Goal: Task Accomplishment & Management: Manage account settings

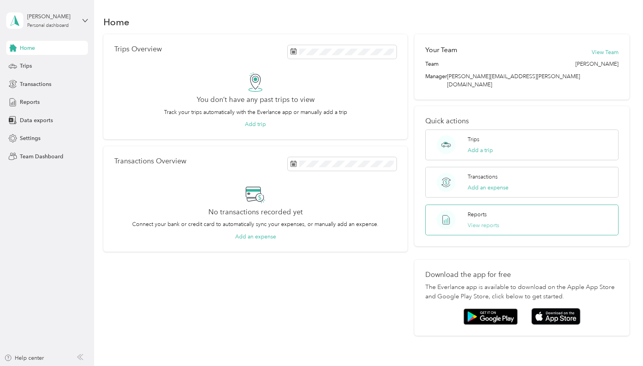
click at [470, 221] on button "View reports" at bounding box center [482, 225] width 31 height 8
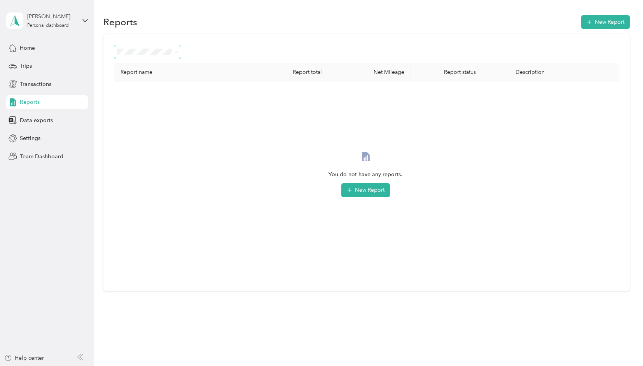
click at [174, 52] on icon at bounding box center [175, 52] width 3 height 3
click at [164, 93] on div "Needs approval" at bounding box center [148, 93] width 56 height 8
click at [361, 190] on button "Reset filter" at bounding box center [365, 190] width 37 height 14
click at [49, 27] on div "Personal dashboard" at bounding box center [48, 25] width 42 height 5
click at [54, 62] on div "Team dashboard" at bounding box center [34, 64] width 42 height 8
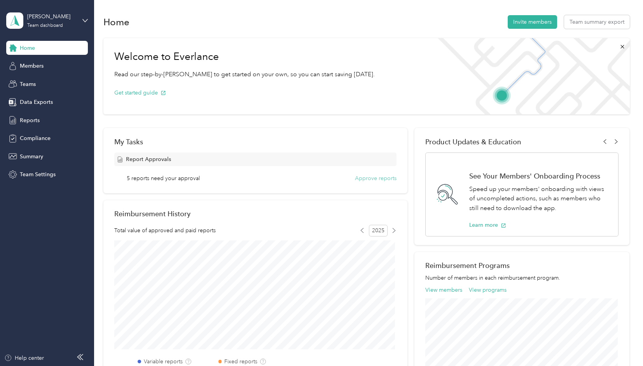
click at [370, 180] on button "Approve reports" at bounding box center [376, 178] width 42 height 8
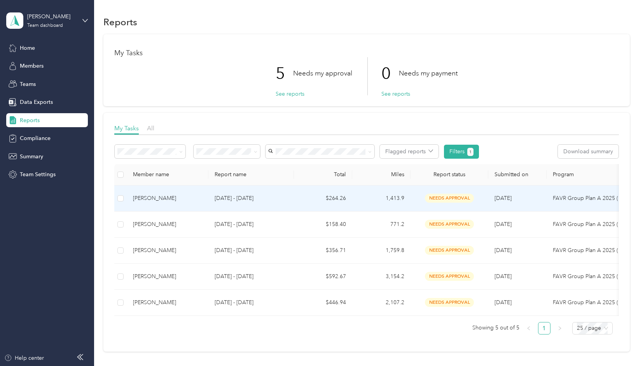
click at [403, 198] on td "1,413.9" at bounding box center [381, 198] width 58 height 26
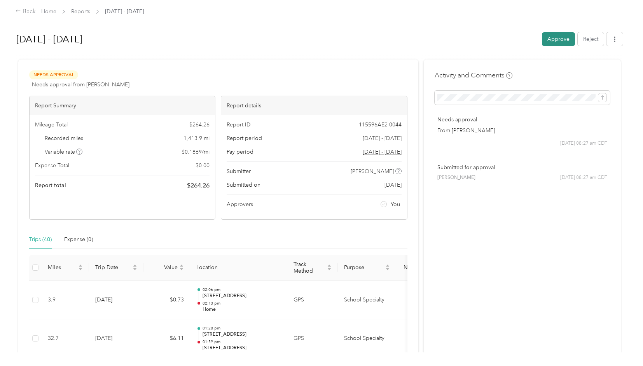
click at [552, 36] on button "Approve" at bounding box center [558, 39] width 33 height 14
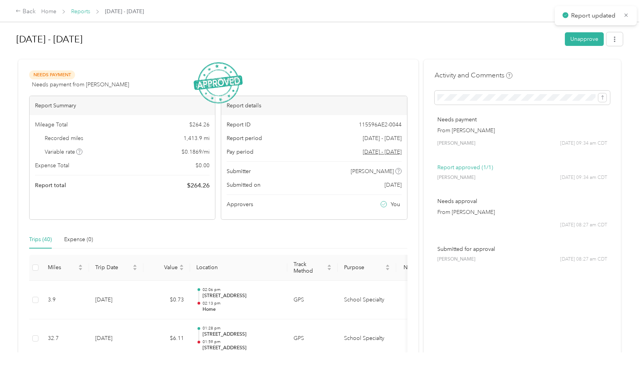
click at [79, 13] on link "Reports" at bounding box center [80, 11] width 19 height 7
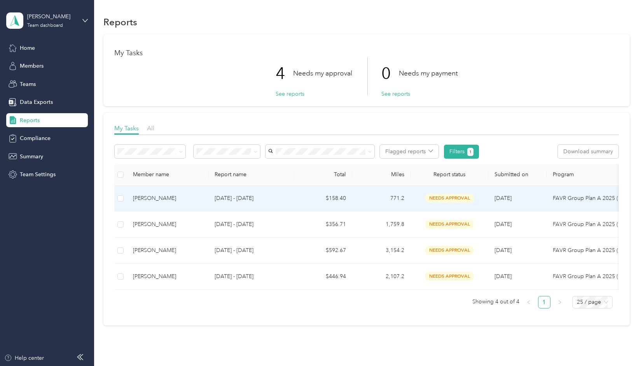
click at [214, 196] on td "[DATE] - [DATE]" at bounding box center [250, 198] width 85 height 26
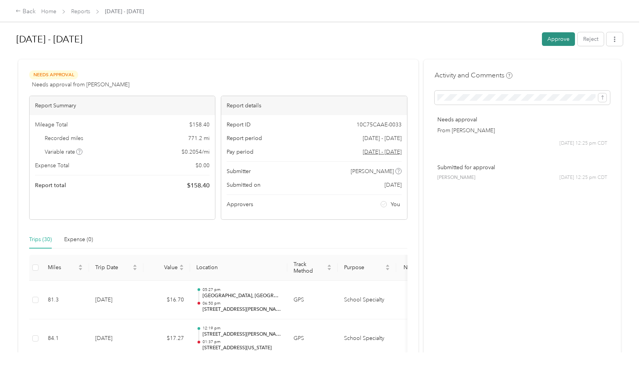
click at [549, 37] on button "Approve" at bounding box center [558, 39] width 33 height 14
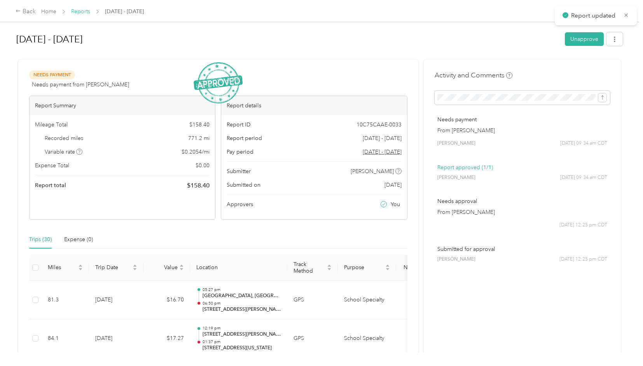
click at [81, 13] on link "Reports" at bounding box center [80, 11] width 19 height 7
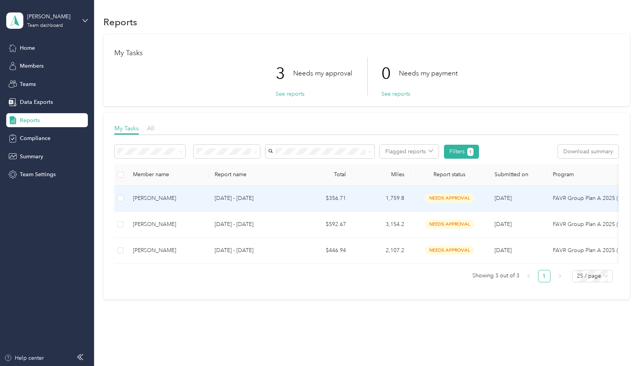
click at [393, 195] on td "1,759.8" at bounding box center [381, 198] width 58 height 26
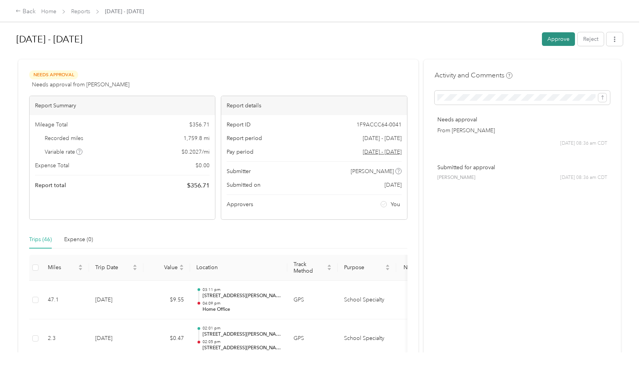
click at [549, 40] on button "Approve" at bounding box center [558, 39] width 33 height 14
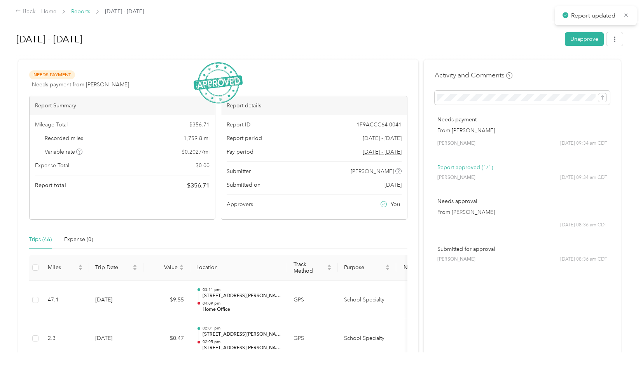
click at [84, 11] on link "Reports" at bounding box center [80, 11] width 19 height 7
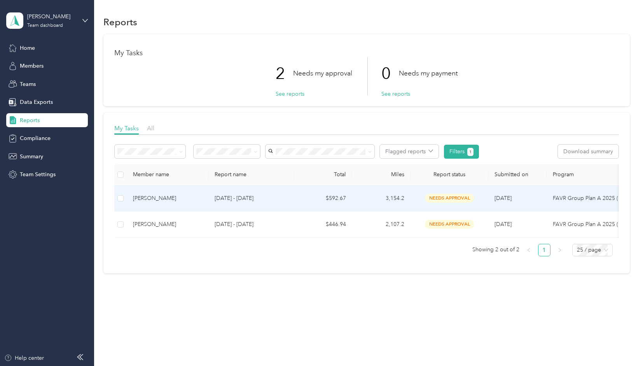
click at [257, 197] on p "[DATE] - [DATE]" at bounding box center [250, 198] width 73 height 9
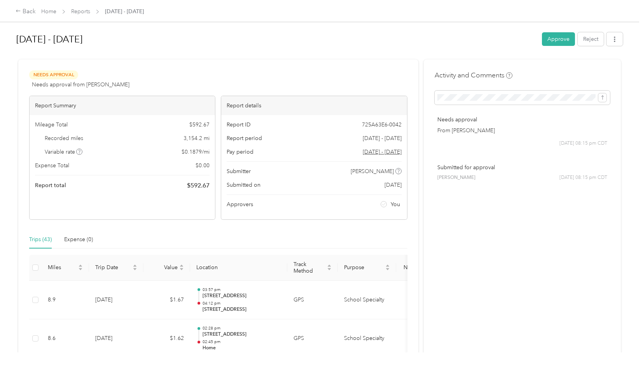
click at [537, 40] on div "[DATE] - [DATE] Approve Reject" at bounding box center [319, 40] width 606 height 23
click at [548, 40] on button "Approve" at bounding box center [558, 39] width 33 height 14
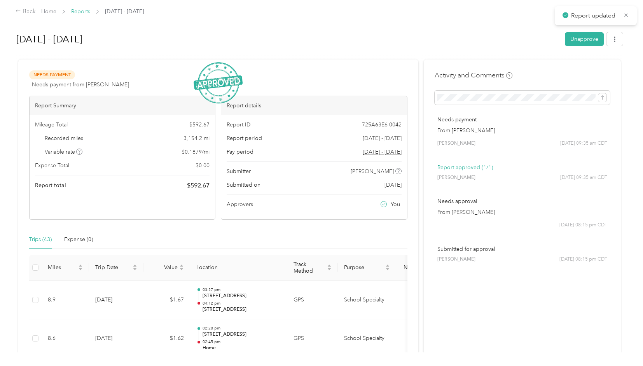
click at [86, 14] on link "Reports" at bounding box center [80, 11] width 19 height 7
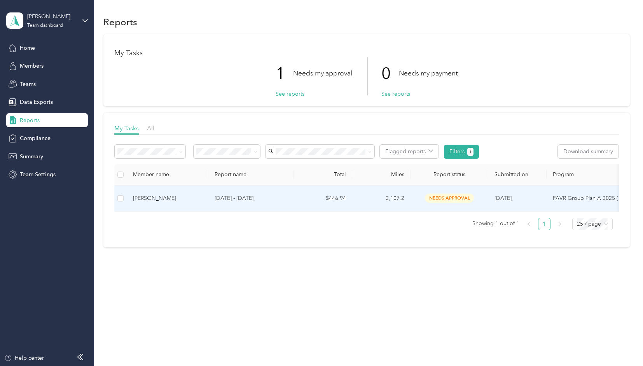
click at [289, 202] on td "[DATE] - [DATE]" at bounding box center [250, 198] width 85 height 26
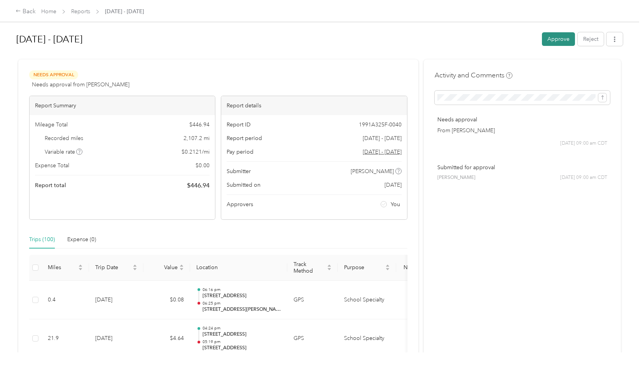
click at [547, 39] on button "Approve" at bounding box center [558, 39] width 33 height 14
